Goal: Find specific page/section: Find specific page/section

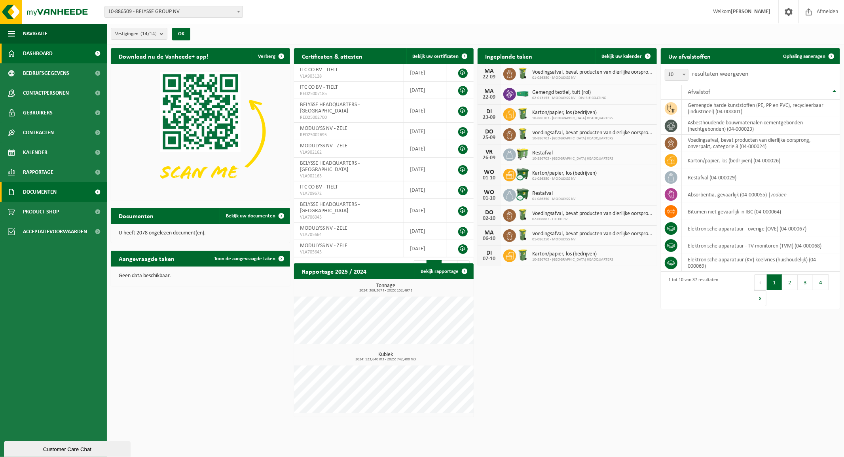
click at [47, 192] on span "Documenten" at bounding box center [40, 192] width 34 height 20
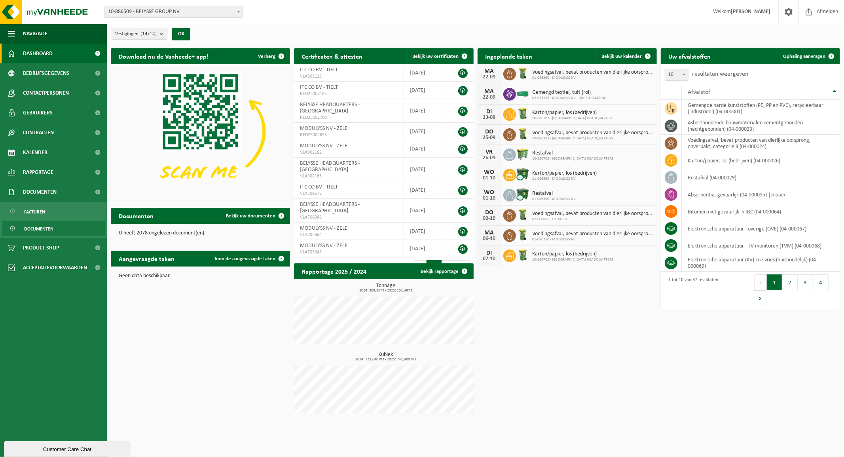
click at [41, 230] on span "Documenten" at bounding box center [38, 228] width 29 height 15
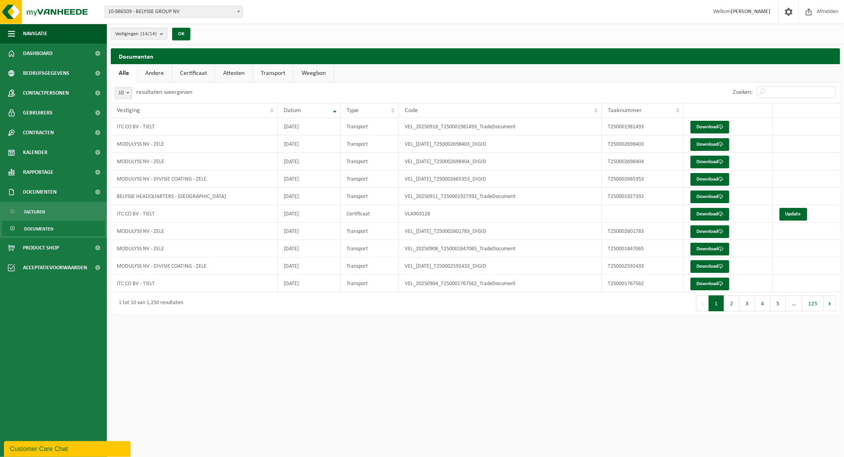
click at [216, 14] on span "10-886509 - BELYSSE GROUP NV" at bounding box center [174, 11] width 138 height 11
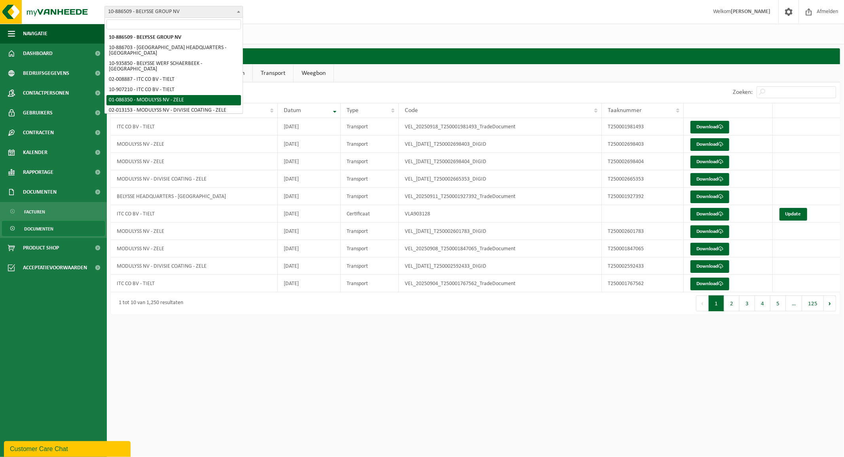
select select "667"
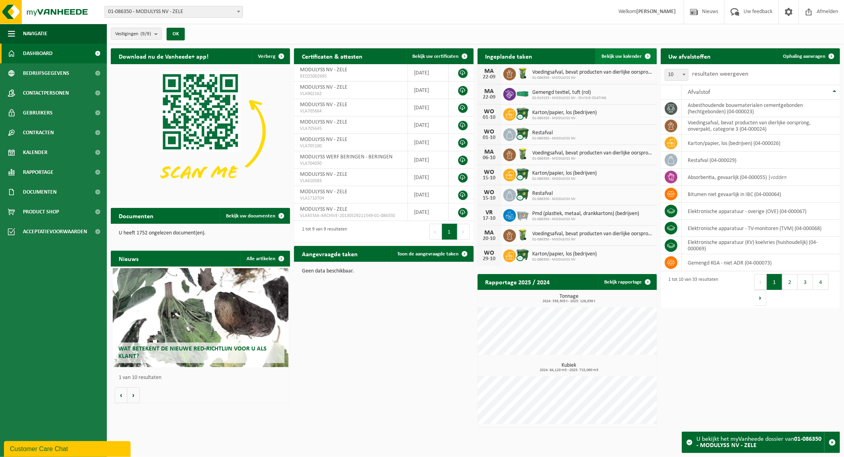
click at [627, 54] on span "Bekijk uw kalender" at bounding box center [622, 56] width 41 height 5
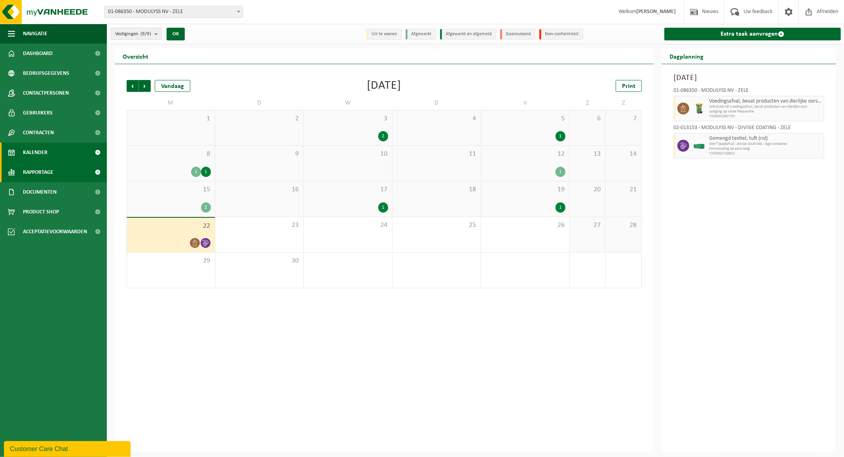
click at [51, 172] on span "Rapportage" at bounding box center [38, 172] width 30 height 20
